Goal: Task Accomplishment & Management: Manage account settings

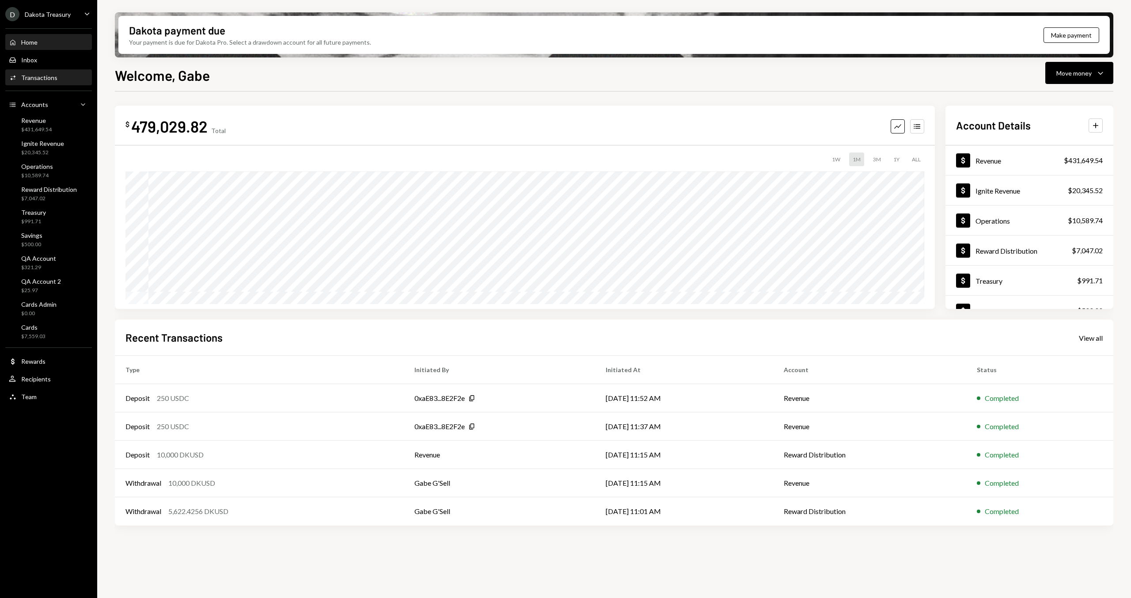
click at [30, 79] on div "Transactions" at bounding box center [39, 78] width 36 height 8
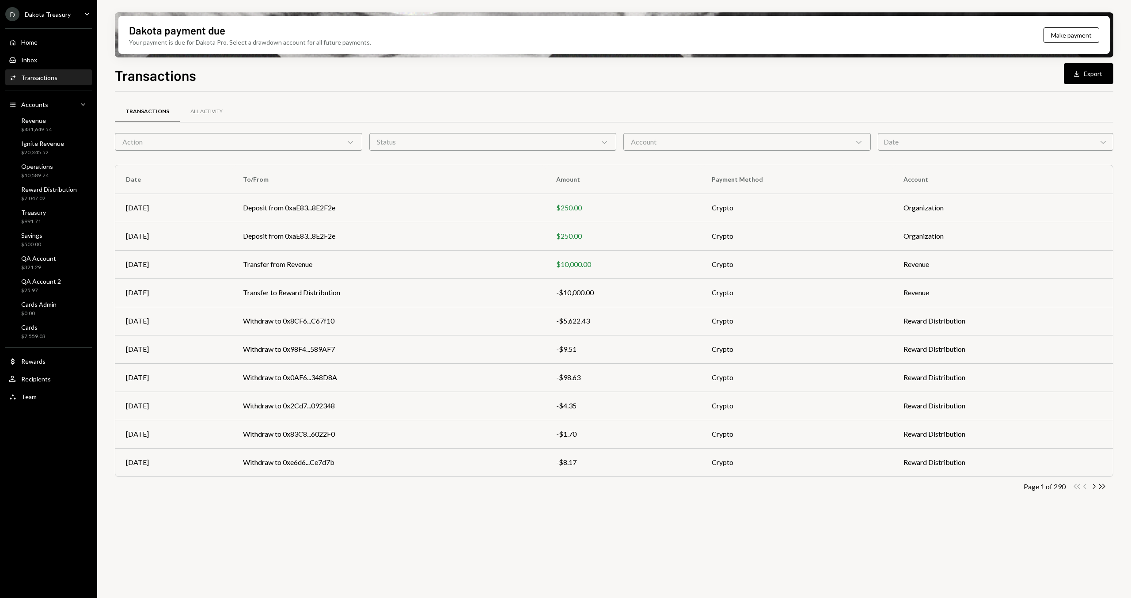
click at [513, 140] on div "Status Chevron Down" at bounding box center [492, 142] width 247 height 18
click at [401, 201] on label "Failed" at bounding box center [493, 203] width 240 height 16
click at [385, 201] on button "Failed" at bounding box center [381, 203] width 7 height 7
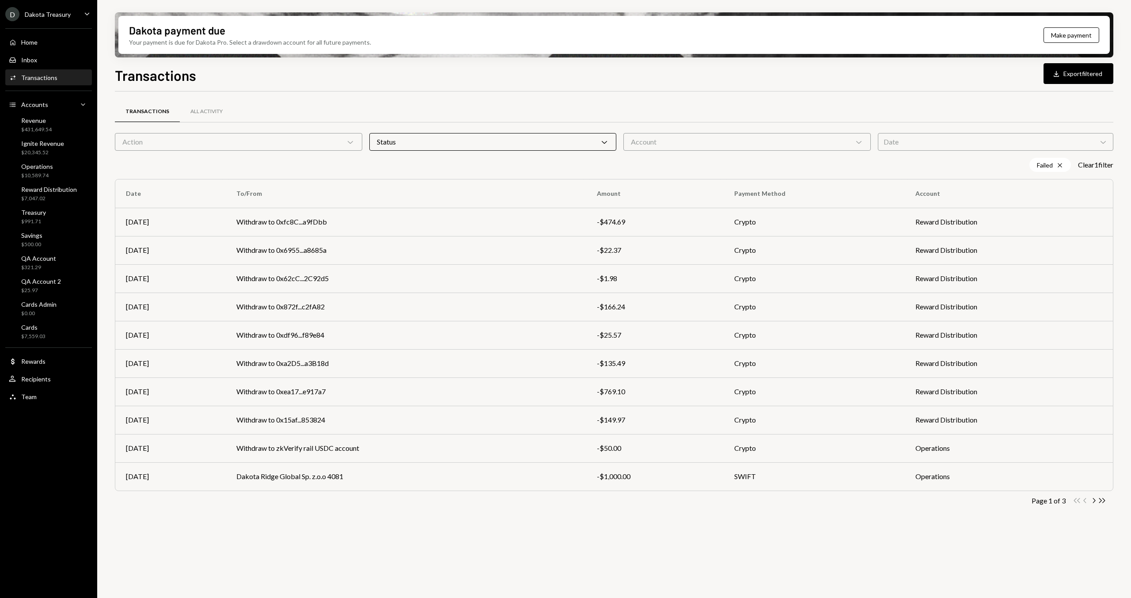
click at [470, 110] on div "Transactions All Activity" at bounding box center [614, 111] width 999 height 23
click at [451, 422] on td "Withdraw to 0x15af...853824" at bounding box center [406, 420] width 361 height 28
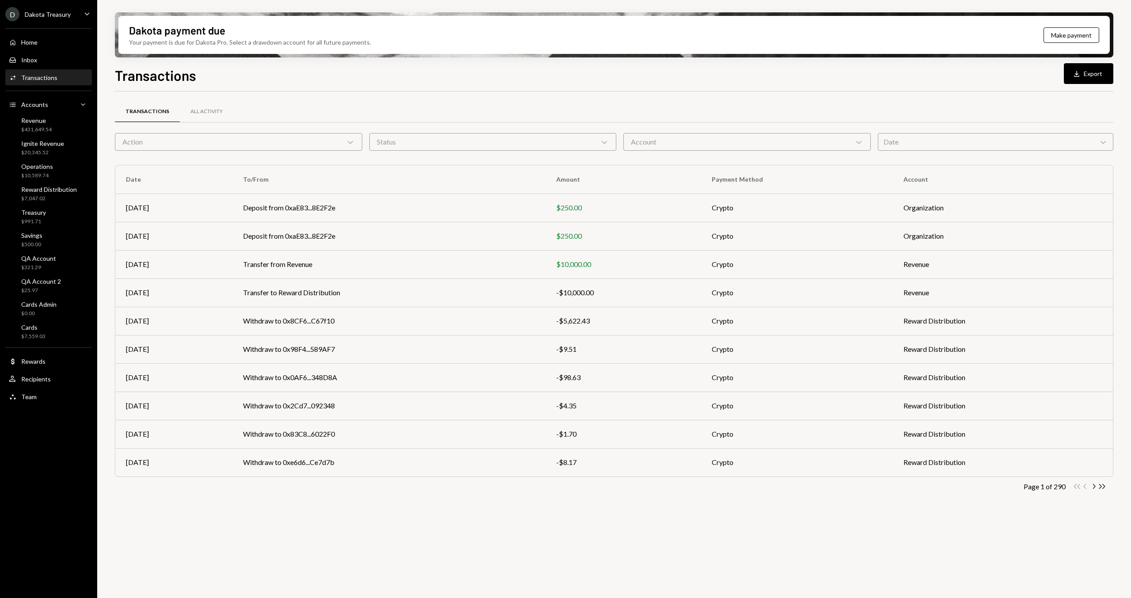
click at [427, 140] on div "Status Chevron Down" at bounding box center [492, 142] width 247 height 18
click at [418, 200] on label "Failed" at bounding box center [493, 203] width 240 height 16
click at [385, 200] on button "Failed" at bounding box center [381, 203] width 7 height 7
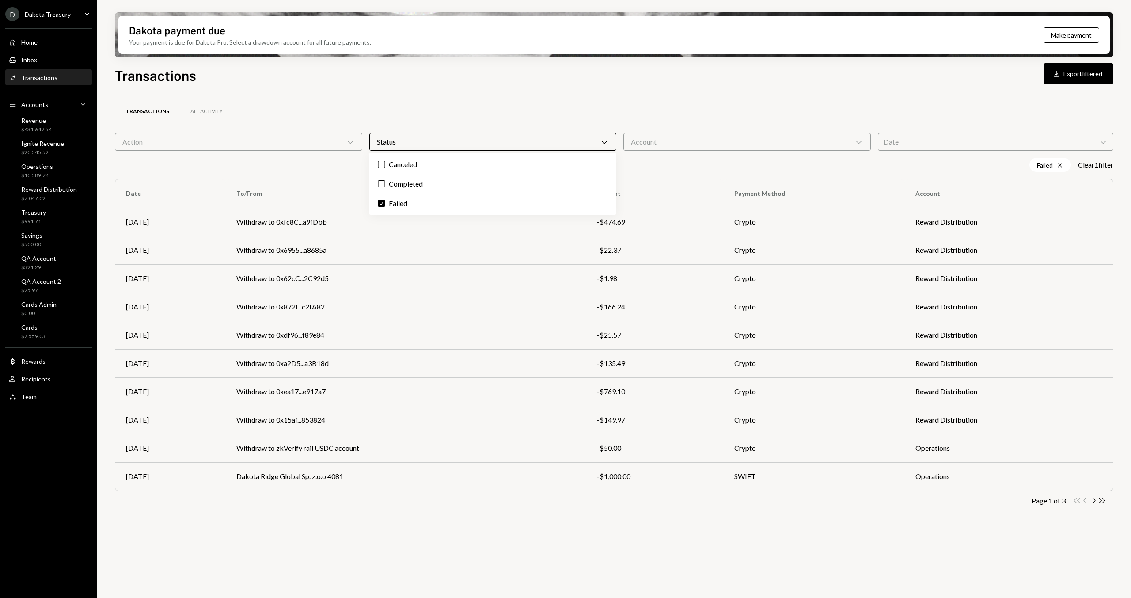
click at [429, 89] on div "Transactions Download Export filtered Transactions All Activity Action Chevron …" at bounding box center [614, 358] width 999 height 586
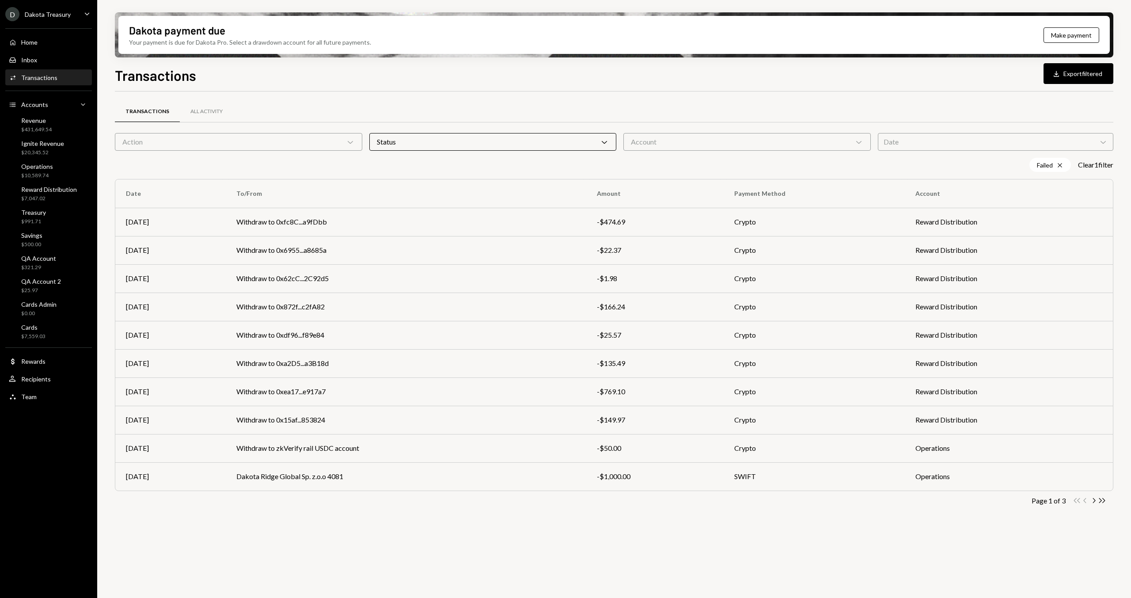
click at [434, 70] on div "Transactions Download Export filtered" at bounding box center [614, 74] width 999 height 19
click at [167, 76] on h1 "Transactions" at bounding box center [155, 75] width 81 height 18
click at [389, 417] on td "Withdraw to 0x15af...853824" at bounding box center [406, 420] width 361 height 28
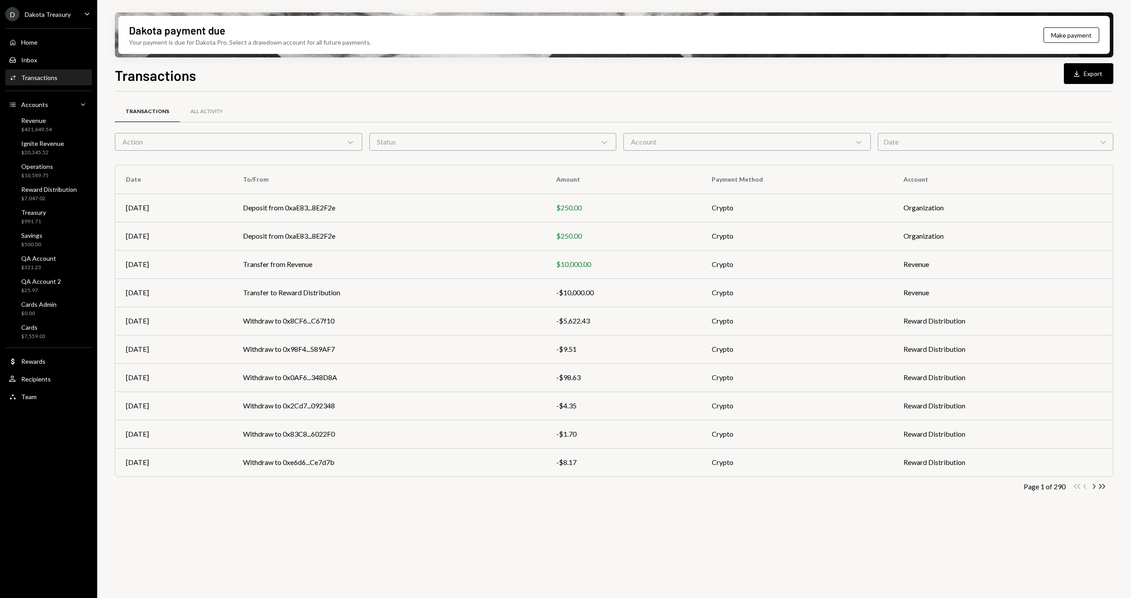
click at [412, 134] on div "Status Chevron Down" at bounding box center [492, 142] width 247 height 18
click at [407, 201] on label "Failed" at bounding box center [493, 203] width 240 height 16
click at [385, 201] on button "Failed" at bounding box center [381, 203] width 7 height 7
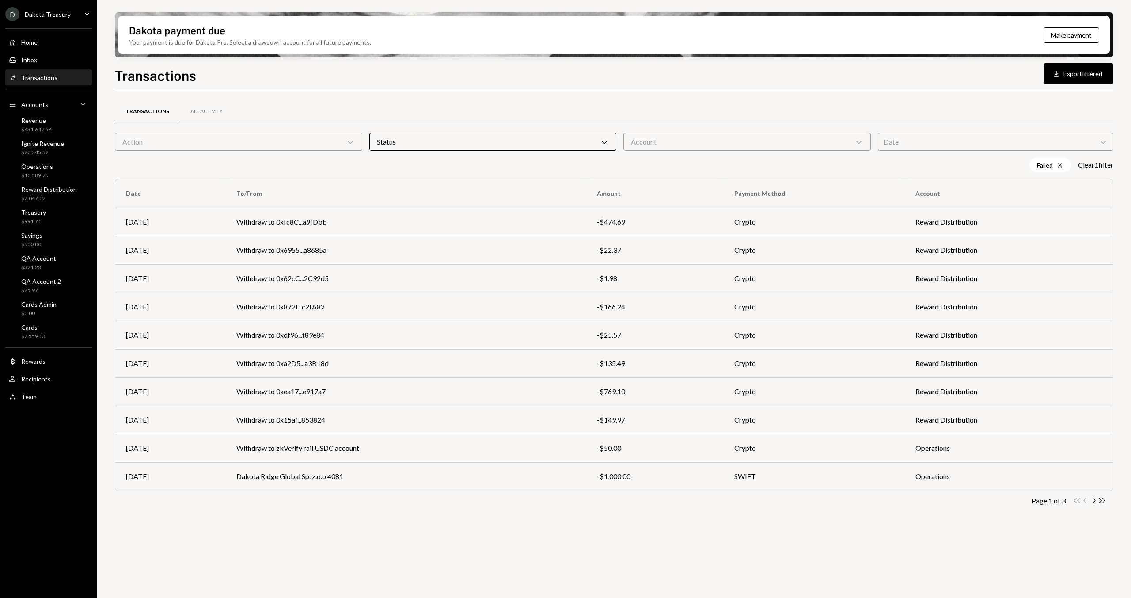
click at [469, 88] on div "Transactions Download Export filtered Transactions All Activity Action Chevron …" at bounding box center [614, 358] width 999 height 586
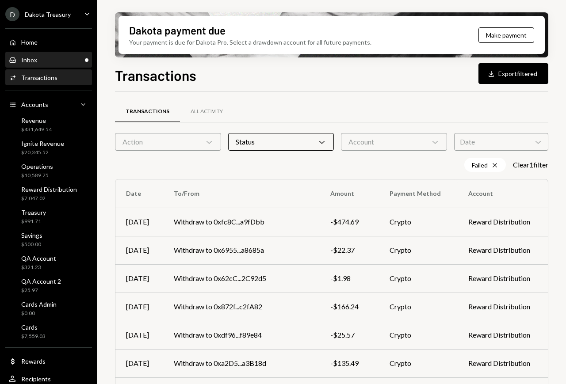
click at [35, 63] on div "Inbox" at bounding box center [29, 60] width 16 height 8
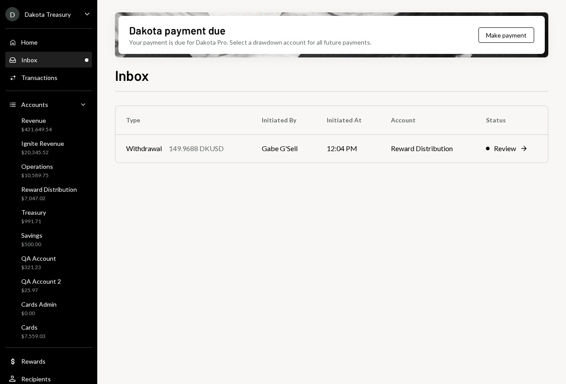
click at [386, 255] on div "Type Initiated By Initiated At Account Status Withdrawal 149.9688 DKUSD Gabe G'…" at bounding box center [331, 242] width 433 height 303
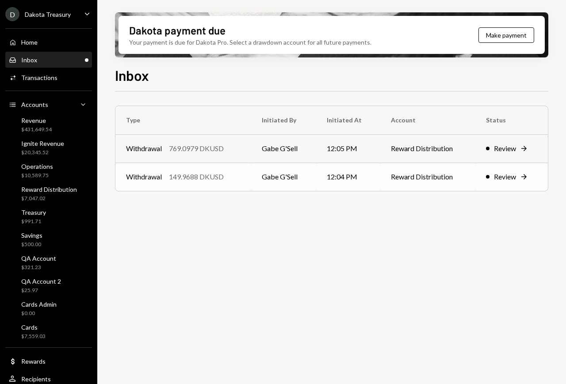
click at [224, 182] on div "149.9688 DKUSD" at bounding box center [196, 176] width 55 height 11
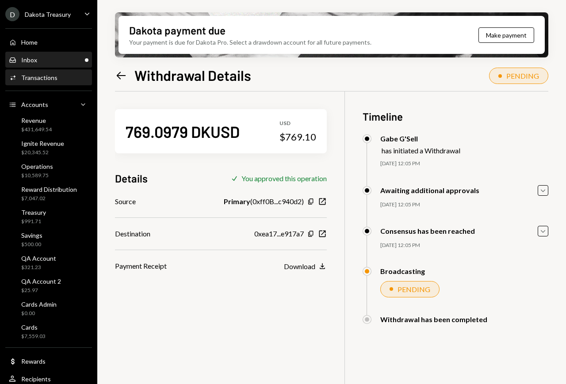
click at [45, 58] on div "Inbox Inbox" at bounding box center [49, 60] width 80 height 8
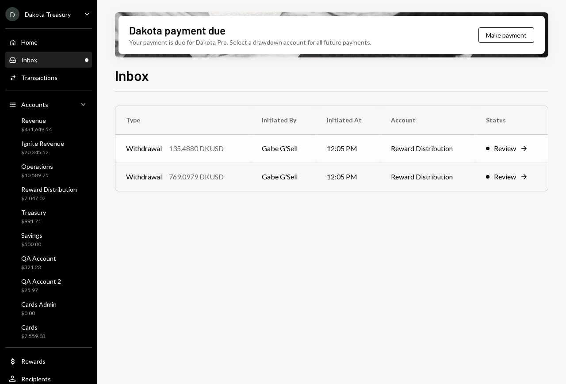
click at [173, 146] on div "135.4880 DKUSD" at bounding box center [196, 148] width 55 height 11
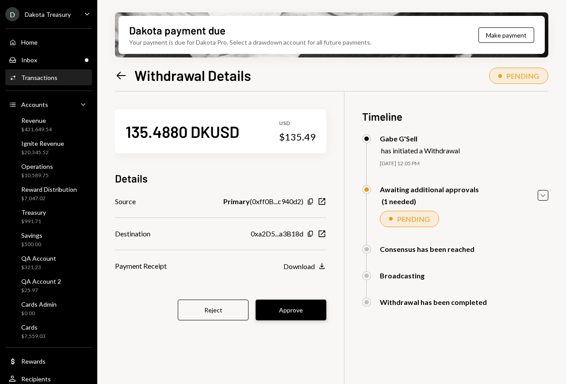
click at [316, 319] on button "Approve" at bounding box center [290, 310] width 71 height 21
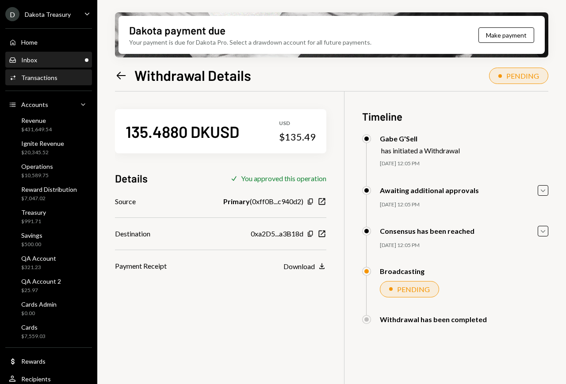
click at [51, 60] on div "Inbox Inbox" at bounding box center [49, 60] width 80 height 8
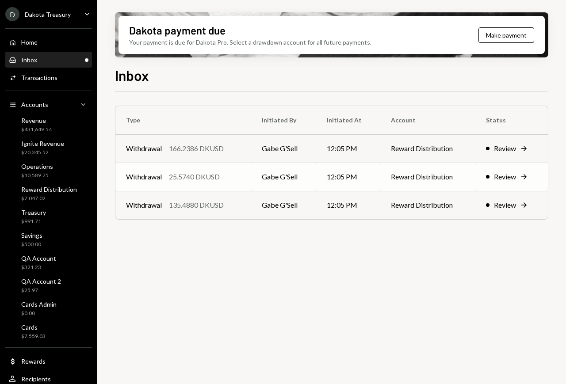
click at [217, 177] on div "25.5740 DKUSD" at bounding box center [194, 176] width 51 height 11
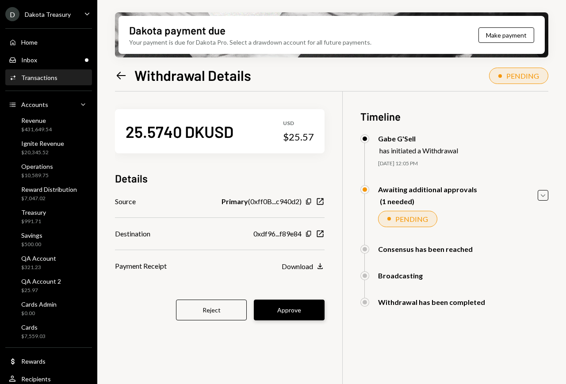
click at [308, 312] on button "Approve" at bounding box center [289, 310] width 71 height 21
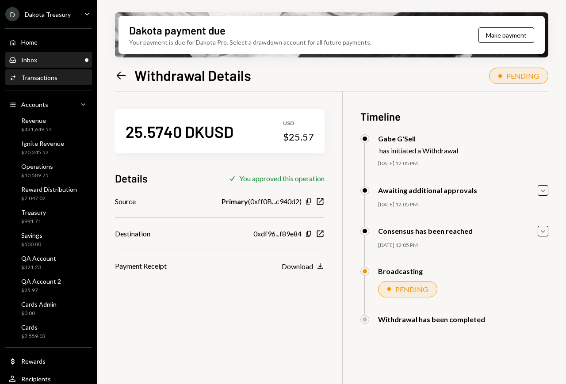
click at [41, 56] on div "Inbox Inbox" at bounding box center [49, 60] width 80 height 8
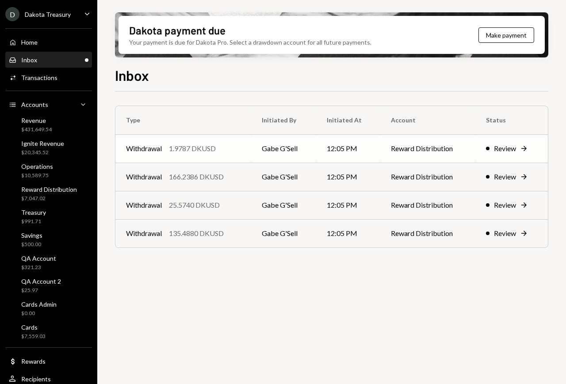
click at [183, 147] on div "1.9787 DKUSD" at bounding box center [192, 148] width 47 height 11
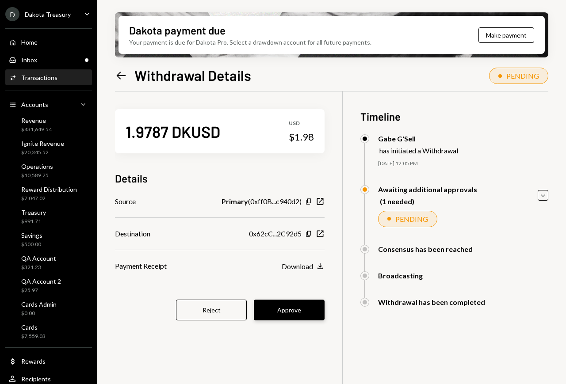
click at [302, 308] on button "Approve" at bounding box center [289, 310] width 71 height 21
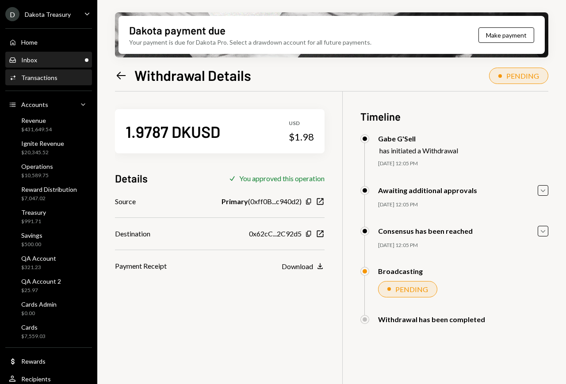
click at [69, 61] on div "Inbox Inbox" at bounding box center [49, 60] width 80 height 8
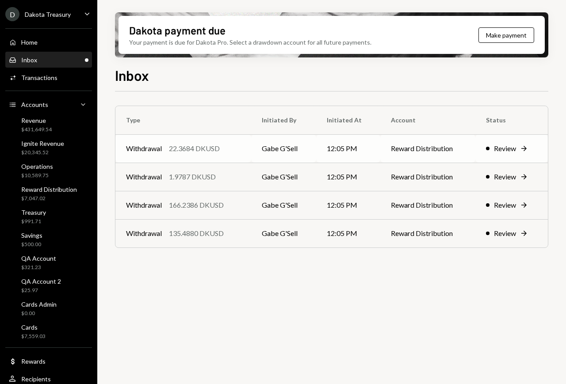
click at [189, 143] on div "22.3684 DKUSD" at bounding box center [194, 148] width 51 height 11
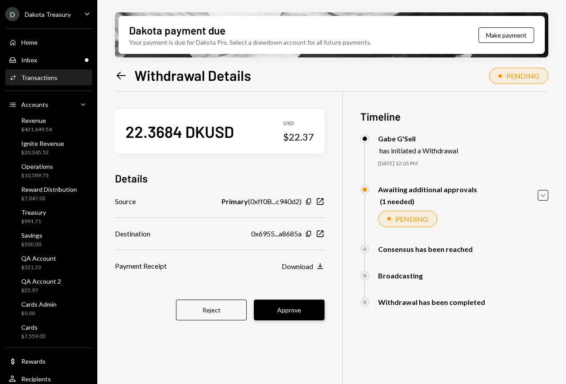
click at [301, 312] on button "Approve" at bounding box center [289, 310] width 71 height 21
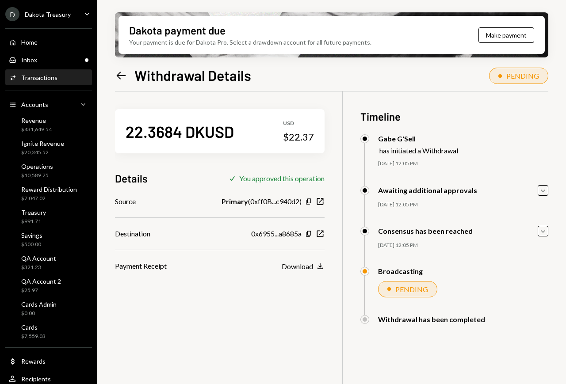
click at [44, 70] on link "Activities Transactions" at bounding box center [48, 77] width 87 height 16
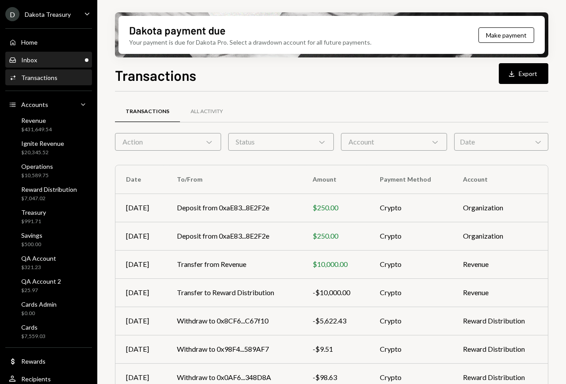
click at [44, 62] on div "Inbox Inbox" at bounding box center [49, 60] width 80 height 8
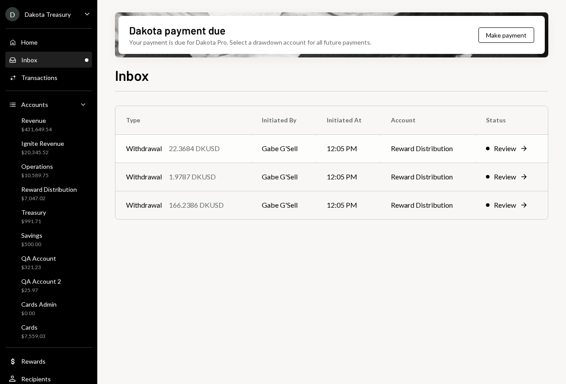
click at [203, 147] on div "22.3684 DKUSD" at bounding box center [194, 148] width 51 height 11
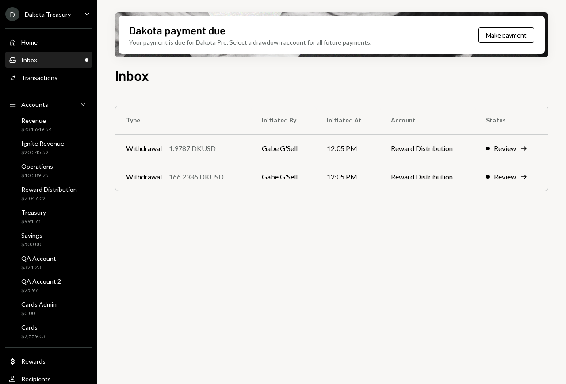
click at [35, 55] on div "Inbox Inbox" at bounding box center [49, 60] width 80 height 15
drag, startPoint x: 215, startPoint y: 252, endPoint x: 201, endPoint y: 179, distance: 74.8
click at [215, 251] on div "Type Initiated By Initiated At Account Status Withdrawal 1.9787 DKUSD Gabe G'Se…" at bounding box center [331, 242] width 433 height 303
click at [198, 165] on td "Withdrawal 166.2386 DKUSD" at bounding box center [183, 177] width 136 height 28
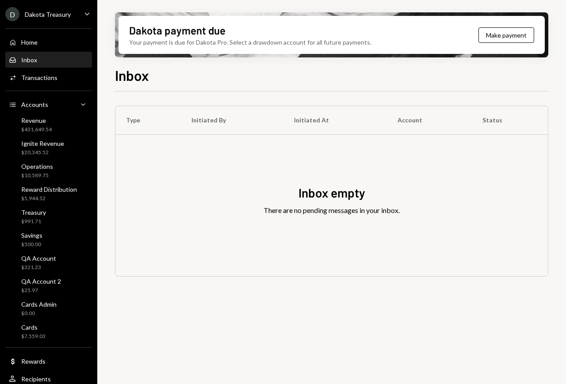
click at [59, 63] on div "Inbox Inbox" at bounding box center [49, 60] width 80 height 8
drag, startPoint x: 59, startPoint y: 63, endPoint x: 80, endPoint y: 73, distance: 23.5
click at [59, 63] on div "Inbox Inbox" at bounding box center [49, 60] width 80 height 8
click at [218, 81] on div "Inbox" at bounding box center [331, 74] width 433 height 19
click at [133, 79] on h1 "Inbox" at bounding box center [132, 75] width 34 height 18
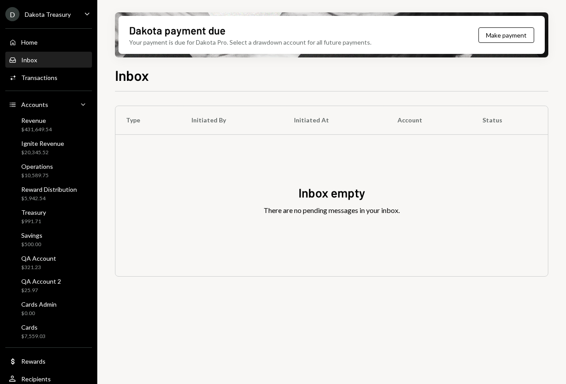
click at [133, 78] on h1 "Inbox" at bounding box center [132, 75] width 34 height 18
